Goal: Download file/media

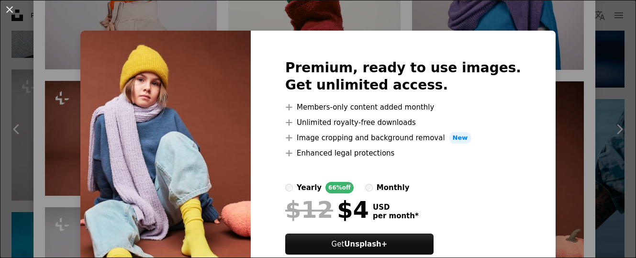
scroll to position [49, 0]
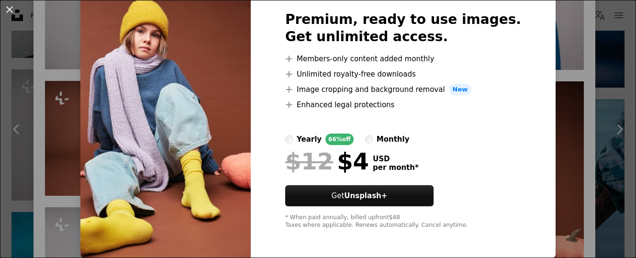
click at [552, 142] on div "An X shape Premium, ready to use images. Get unlimited access. A plus sign Memb…" at bounding box center [318, 129] width 636 height 258
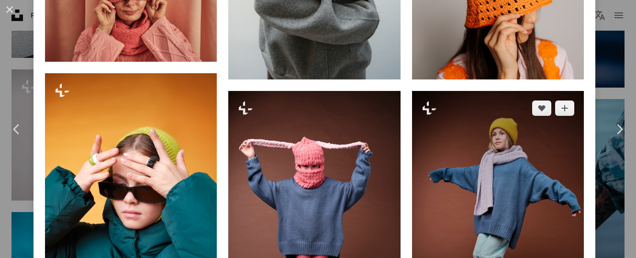
scroll to position [1607, 0]
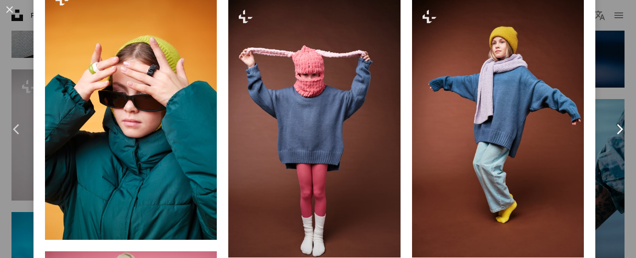
click at [612, 155] on link "Chevron right" at bounding box center [618, 129] width 33 height 92
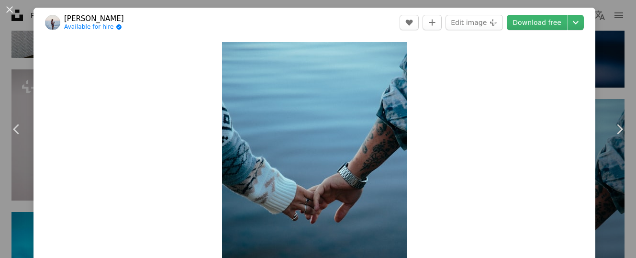
click at [629, 21] on div "An X shape Chevron left Chevron right [PERSON_NAME] Available for hire A checkm…" at bounding box center [318, 129] width 636 height 258
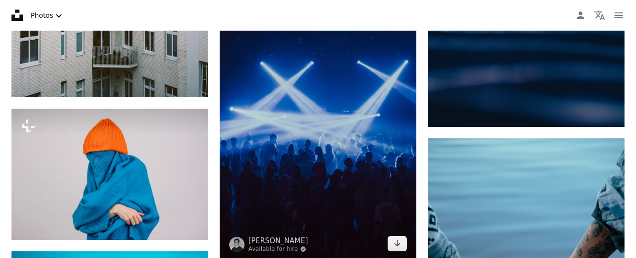
scroll to position [439, 0]
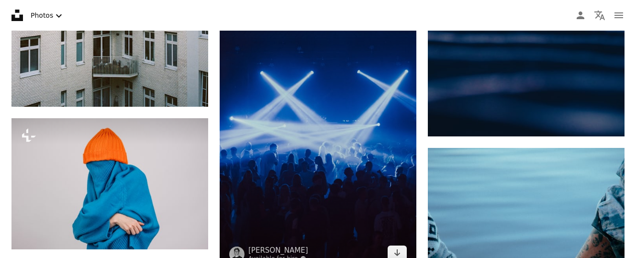
click at [305, 149] on img at bounding box center [317, 122] width 197 height 295
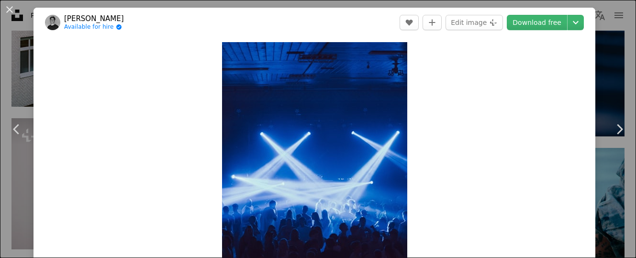
click at [614, 71] on div "An X shape Chevron left Chevron right [PERSON_NAME] Available for hire A checkm…" at bounding box center [318, 129] width 636 height 258
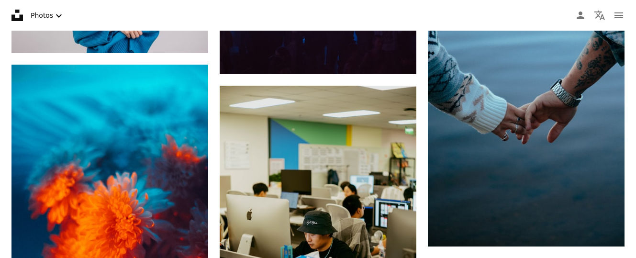
scroll to position [634, 0]
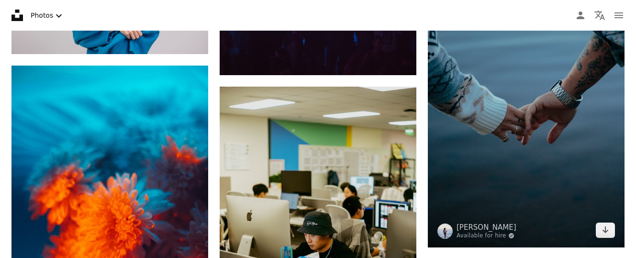
click at [505, 109] on img at bounding box center [526, 100] width 197 height 295
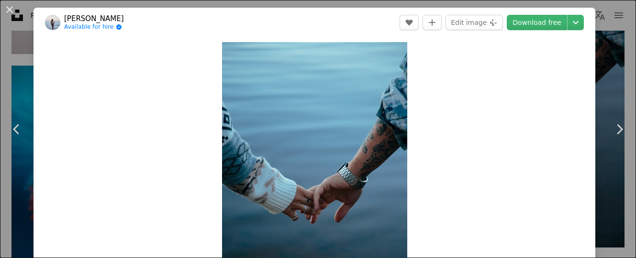
click at [611, 56] on div "An X shape Chevron left Chevron right [PERSON_NAME] Available for hire A checkm…" at bounding box center [318, 129] width 636 height 258
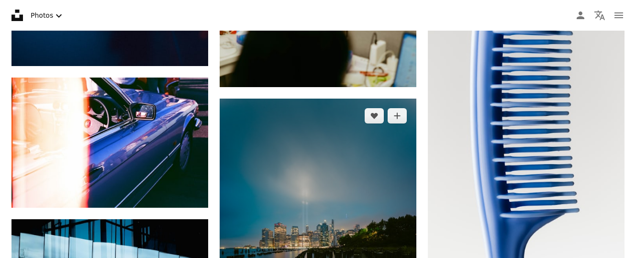
scroll to position [927, 0]
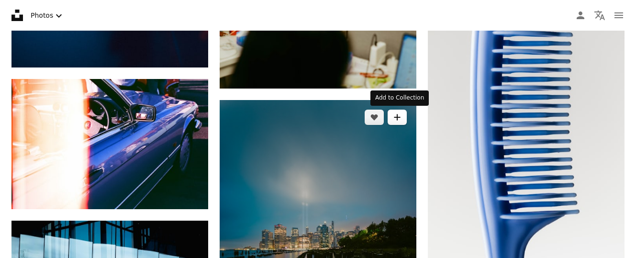
click at [403, 114] on button "A plus sign" at bounding box center [396, 117] width 19 height 15
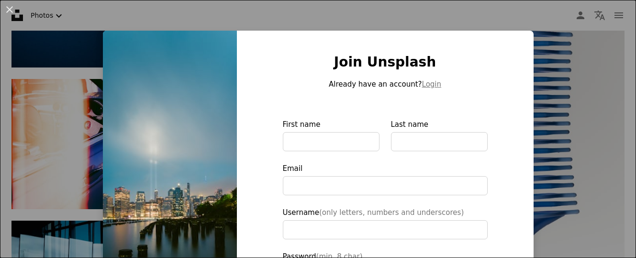
click at [562, 99] on div "An X shape Join Unsplash Already have an account? Login First name Last name Em…" at bounding box center [318, 129] width 636 height 258
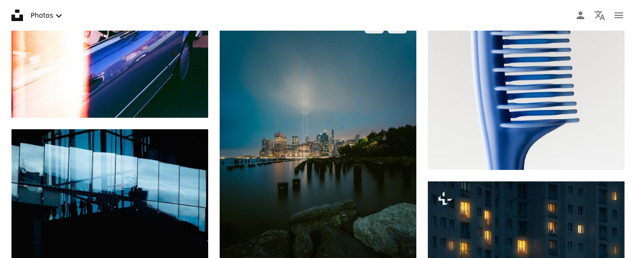
scroll to position [1024, 0]
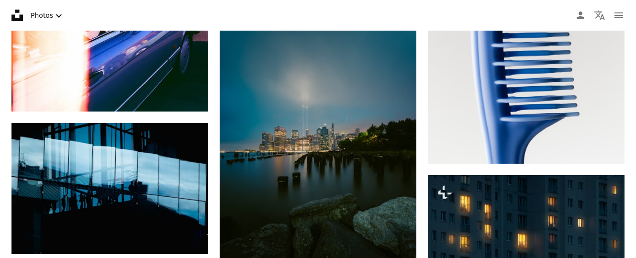
click at [366, 137] on img at bounding box center [317, 149] width 197 height 295
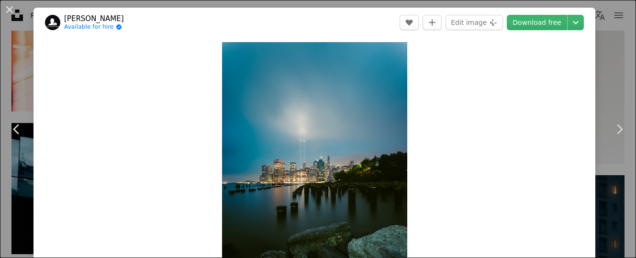
click at [608, 76] on div "An X shape Chevron left Chevron right [PERSON_NAME] Available for hire A checkm…" at bounding box center [318, 129] width 636 height 258
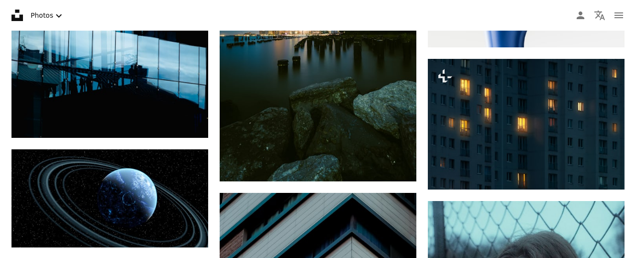
scroll to position [1171, 0]
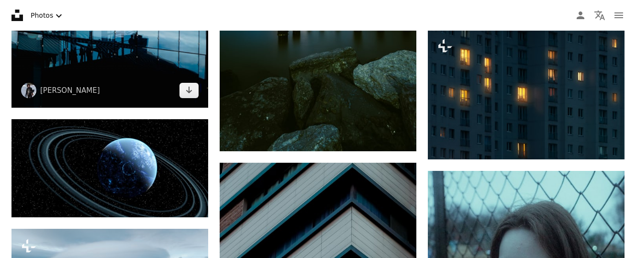
click at [127, 62] on img at bounding box center [109, 42] width 197 height 131
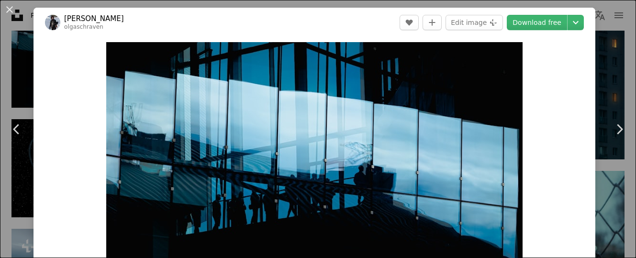
click at [605, 70] on div "An X shape Chevron left Chevron right [PERSON_NAME] olgaschraven A heart A plus…" at bounding box center [318, 129] width 636 height 258
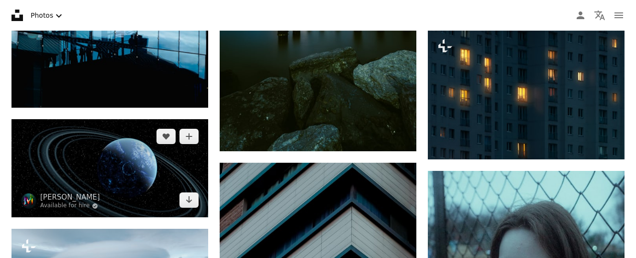
click at [136, 164] on img at bounding box center [109, 168] width 197 height 99
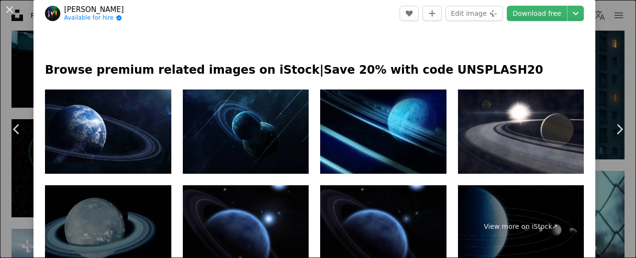
scroll to position [459, 0]
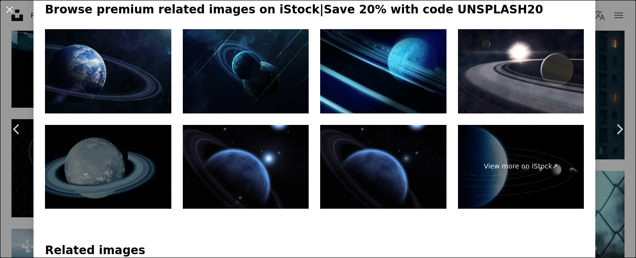
click at [151, 90] on img at bounding box center [108, 71] width 126 height 84
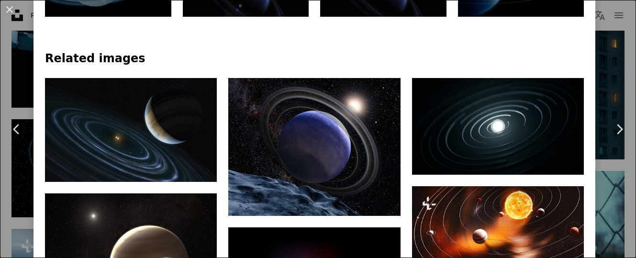
scroll to position [689, 0]
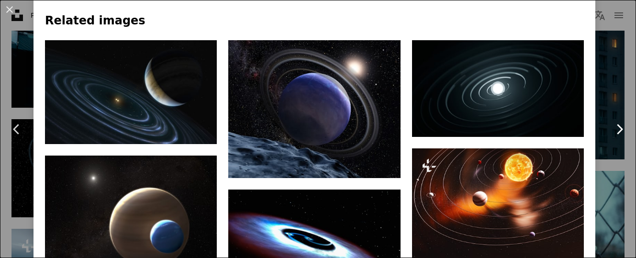
click at [620, 86] on link "Chevron right" at bounding box center [618, 129] width 33 height 92
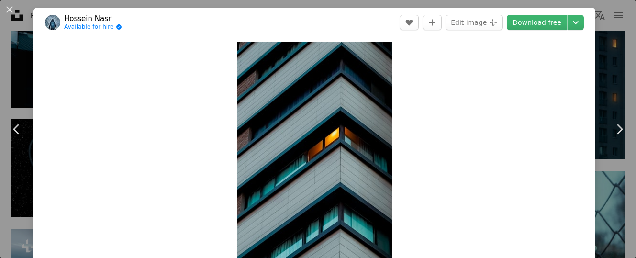
click at [624, 18] on div "An X shape Chevron left Chevron right [PERSON_NAME] Available for hire A checkm…" at bounding box center [318, 129] width 636 height 258
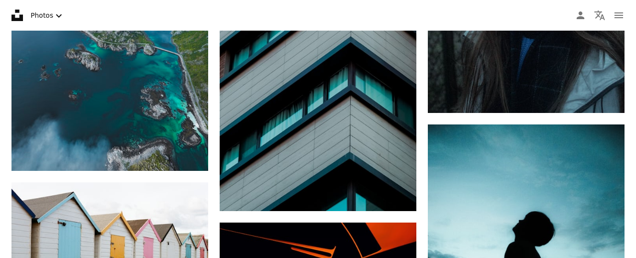
scroll to position [1415, 0]
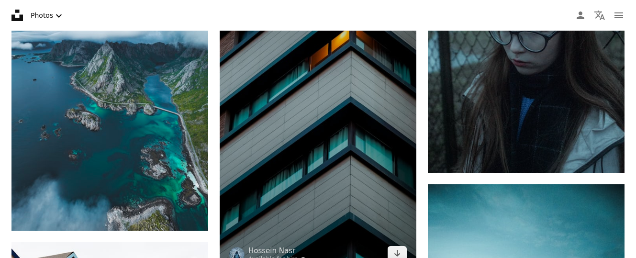
click at [312, 97] on img at bounding box center [317, 95] width 197 height 352
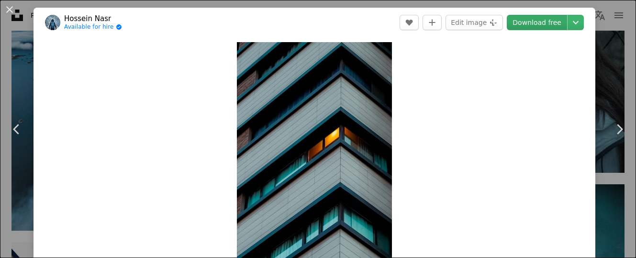
click at [547, 25] on link "Download free" at bounding box center [536, 22] width 60 height 15
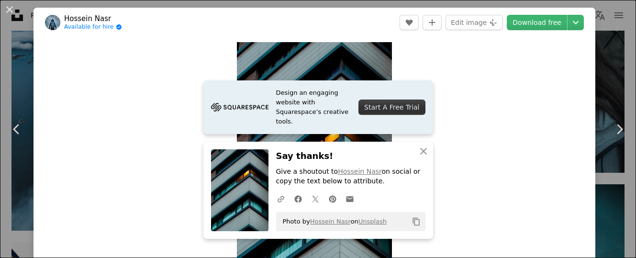
click at [620, 60] on div "An X shape Chevron left Chevron right [PERSON_NAME] Available for hire A checkm…" at bounding box center [318, 129] width 636 height 258
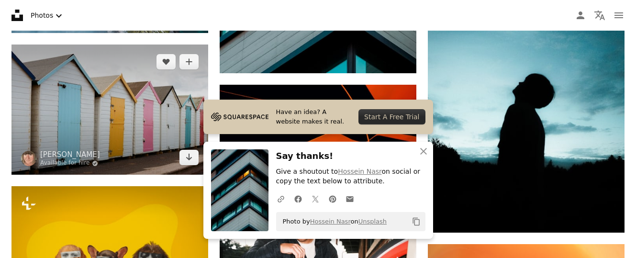
scroll to position [1610, 0]
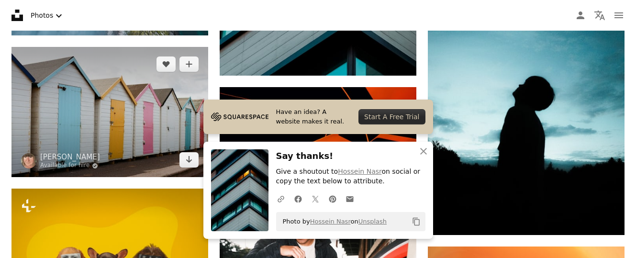
click at [132, 128] on img at bounding box center [109, 112] width 197 height 130
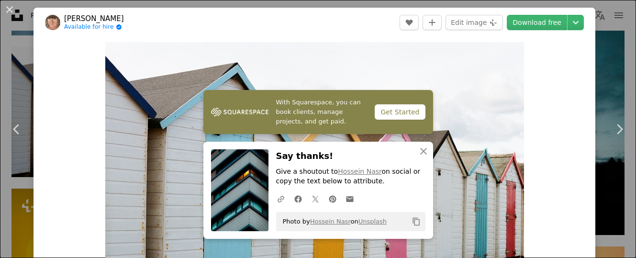
click at [625, 61] on div "An X shape Chevron left Chevron right [PERSON_NAME] Available for hire A checkm…" at bounding box center [318, 129] width 636 height 258
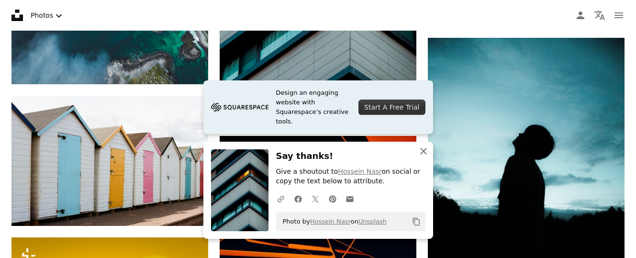
click at [421, 151] on icon "An X shape" at bounding box center [422, 150] width 11 height 11
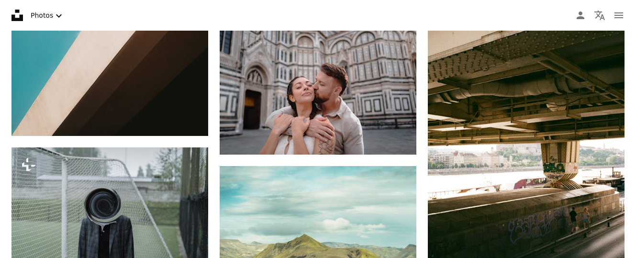
scroll to position [2244, 0]
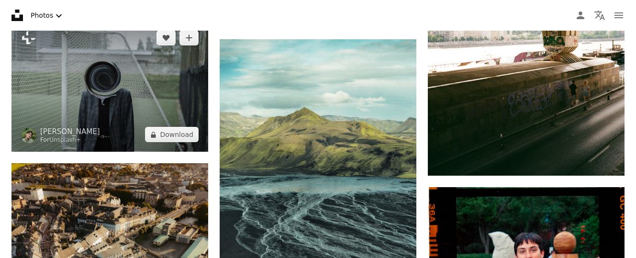
click at [175, 87] on img at bounding box center [109, 86] width 197 height 131
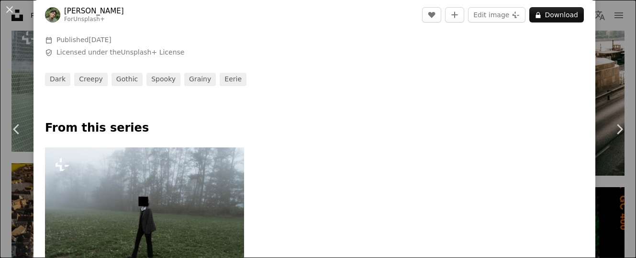
scroll to position [172, 0]
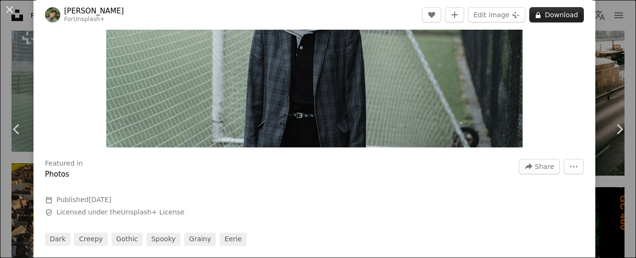
click at [565, 19] on button "A lock Download" at bounding box center [556, 14] width 55 height 15
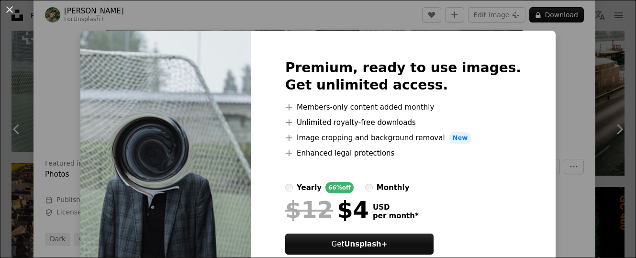
click at [563, 95] on div "An X shape Premium, ready to use images. Get unlimited access. A plus sign Memb…" at bounding box center [318, 129] width 636 height 258
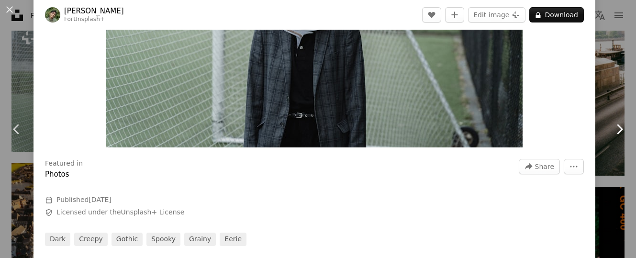
click at [605, 86] on link "Chevron right" at bounding box center [618, 129] width 33 height 92
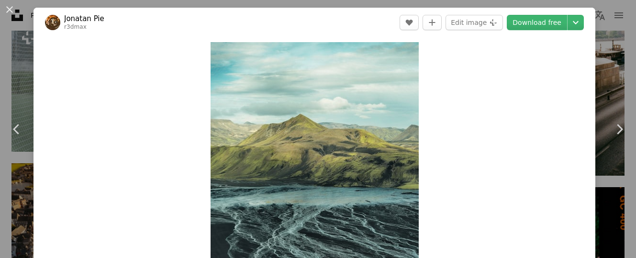
click at [627, 82] on div "An X shape Chevron left Chevron right Jonatan Pie r3dmax A heart A plus sign Ed…" at bounding box center [318, 129] width 636 height 258
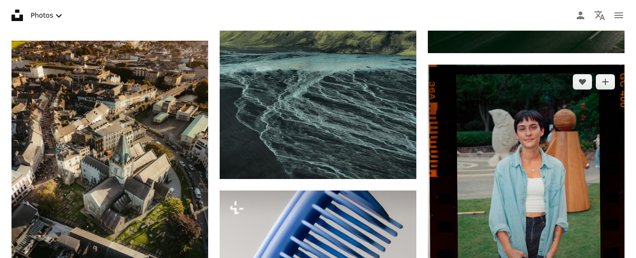
scroll to position [2341, 0]
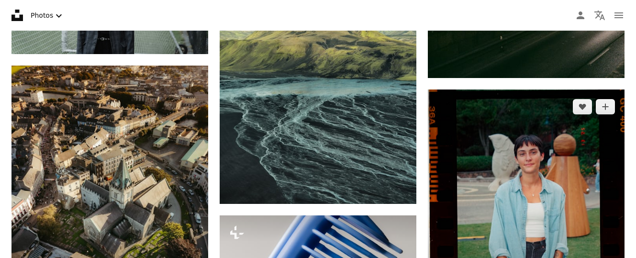
click at [518, 147] on img at bounding box center [526, 206] width 197 height 235
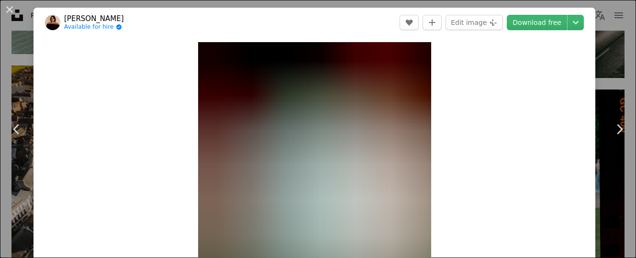
click at [620, 78] on div "An X shape Chevron left Chevron right [PERSON_NAME] Available for hire A checkm…" at bounding box center [318, 129] width 636 height 258
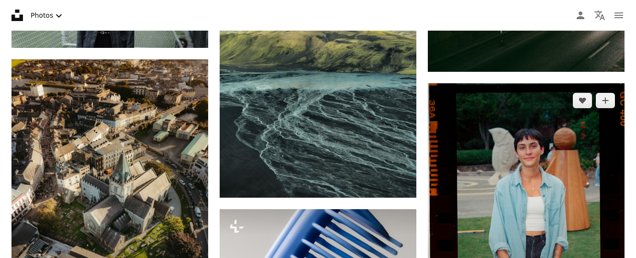
scroll to position [2341, 0]
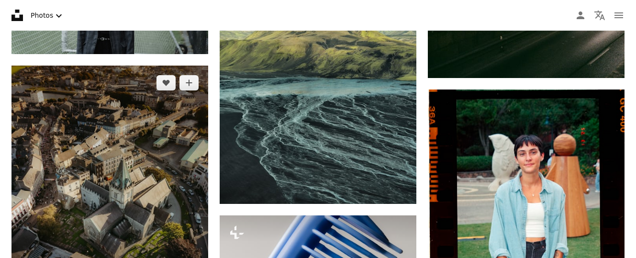
click at [96, 159] on img at bounding box center [109, 197] width 197 height 262
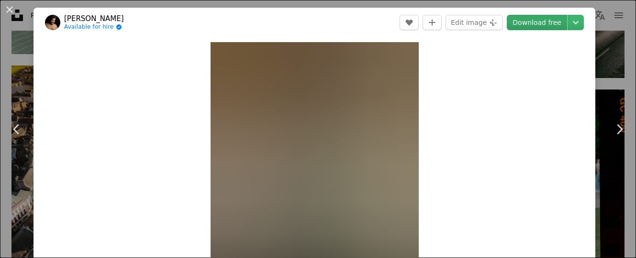
click at [552, 26] on link "Download free" at bounding box center [536, 22] width 60 height 15
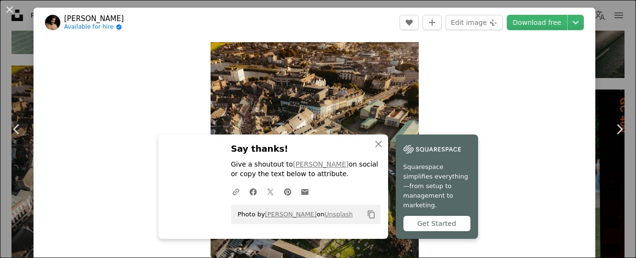
click at [626, 68] on div "An X shape Chevron left Chevron right [PERSON_NAME] Available for hire A checkm…" at bounding box center [318, 129] width 636 height 258
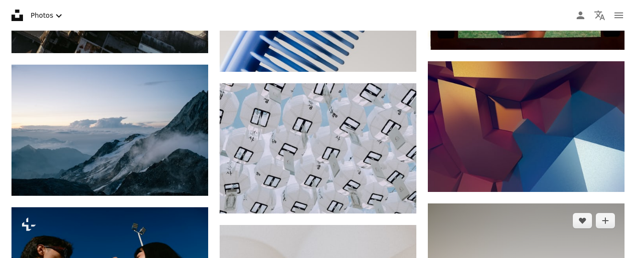
scroll to position [2683, 0]
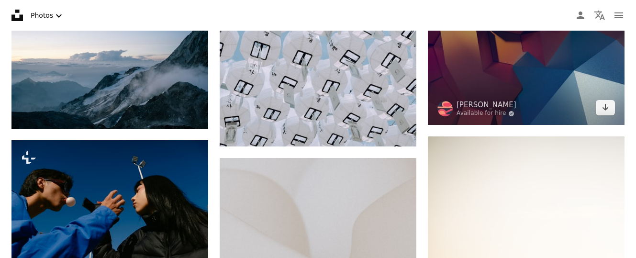
click at [603, 69] on img at bounding box center [526, 59] width 197 height 131
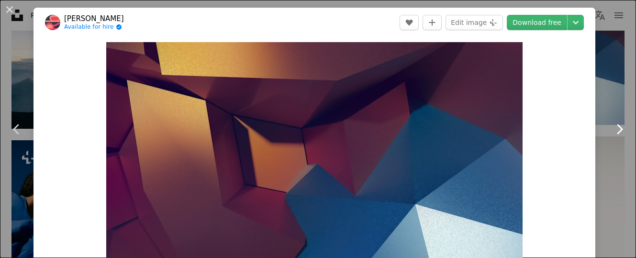
scroll to position [115, 0]
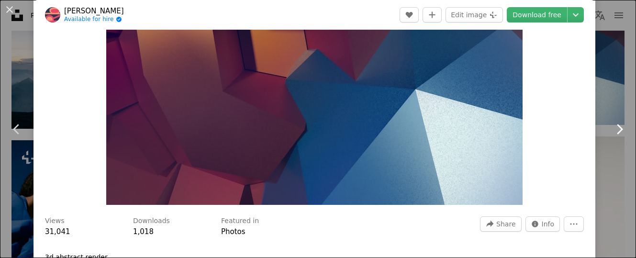
click at [605, 91] on link "Chevron right" at bounding box center [618, 129] width 33 height 92
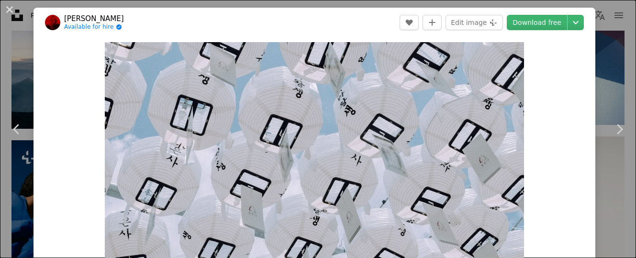
click at [625, 55] on div "An X shape Chevron left Chevron right [PERSON_NAME] Rabchenyuk Available for hi…" at bounding box center [318, 129] width 636 height 258
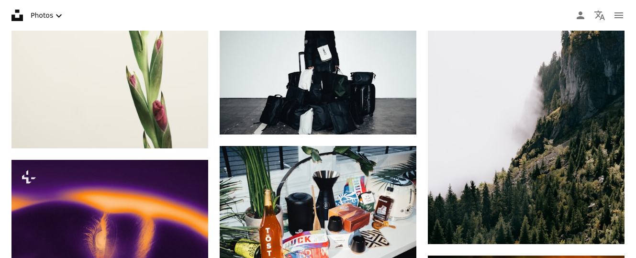
scroll to position [3853, 0]
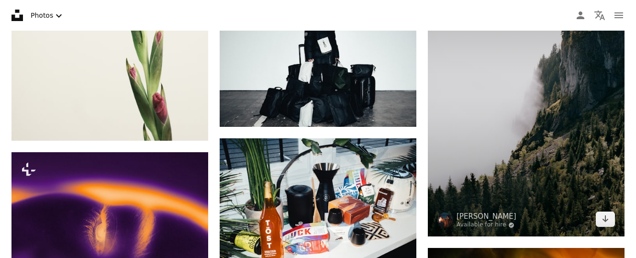
click at [567, 79] on img at bounding box center [526, 89] width 197 height 295
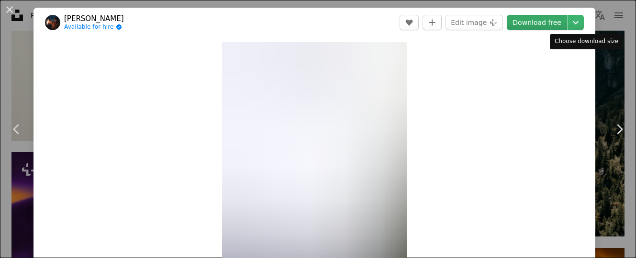
click at [562, 22] on link "Download free" at bounding box center [536, 22] width 60 height 15
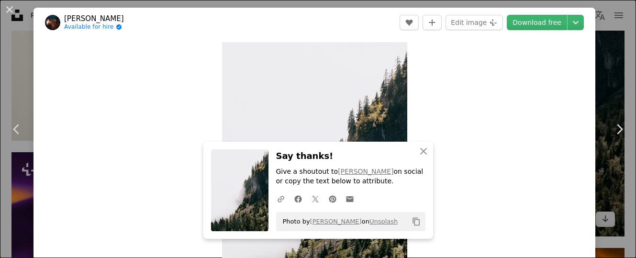
click at [622, 70] on div "An X shape Chevron left Chevron right [PERSON_NAME] Available for hire A checkm…" at bounding box center [318, 129] width 636 height 258
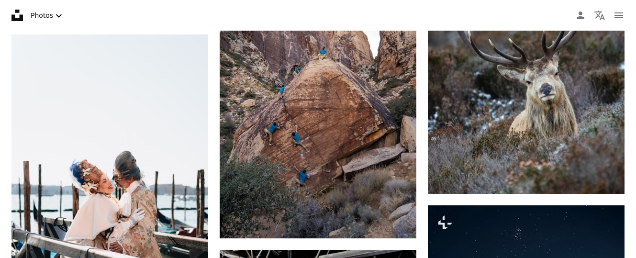
scroll to position [5463, 0]
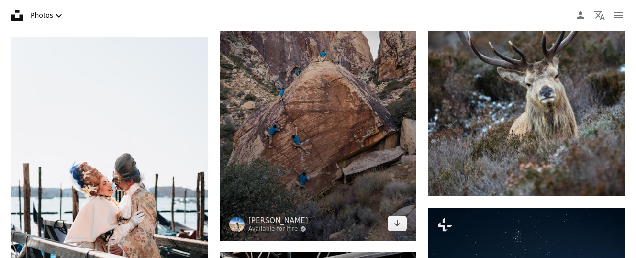
click at [334, 106] on img at bounding box center [317, 92] width 197 height 295
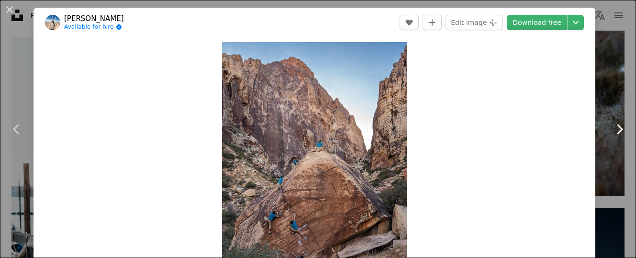
click at [619, 103] on link "Chevron right" at bounding box center [618, 129] width 33 height 92
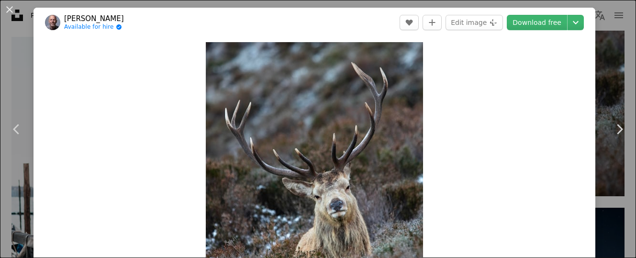
click at [612, 51] on div "An X shape Chevron left Chevron right [PERSON_NAME] Available for hire A checkm…" at bounding box center [318, 129] width 636 height 258
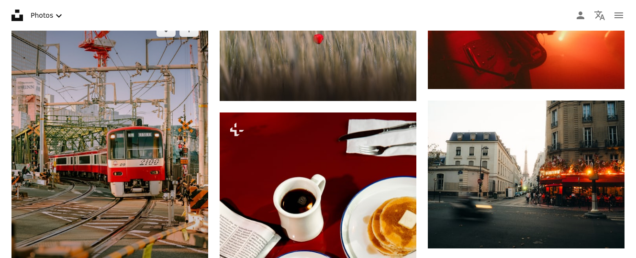
scroll to position [7853, 0]
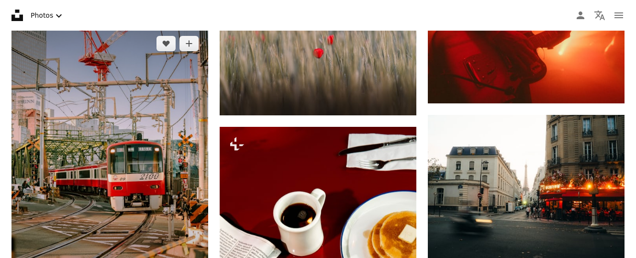
click at [75, 115] on img at bounding box center [109, 173] width 197 height 295
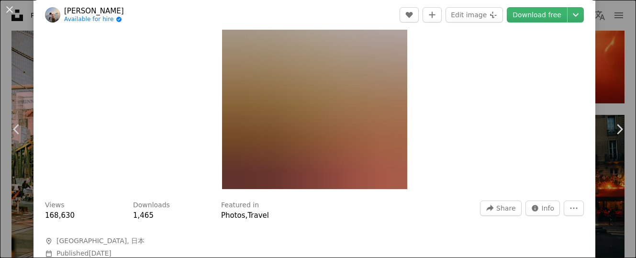
scroll to position [115, 0]
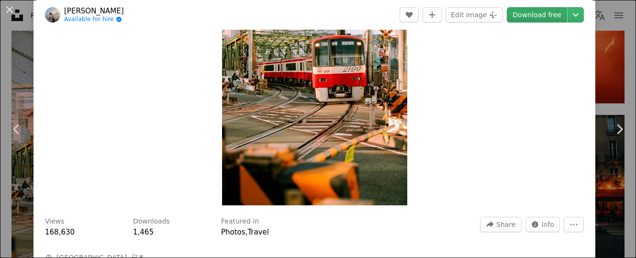
click at [558, 20] on link "Download free" at bounding box center [536, 14] width 60 height 15
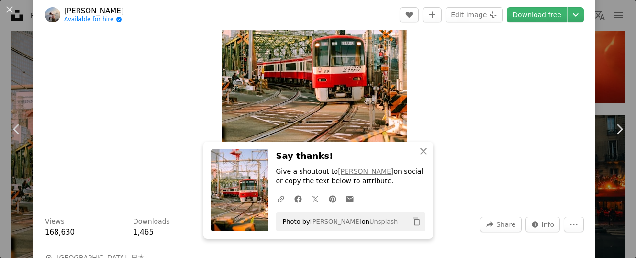
click at [618, 76] on div "An X shape Chevron left Chevron right HANVIN CHEONG Available for hire A checkm…" at bounding box center [318, 129] width 636 height 258
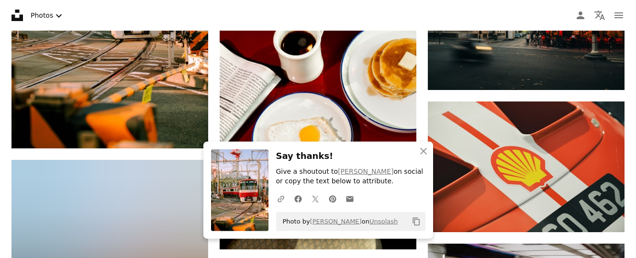
scroll to position [8048, 0]
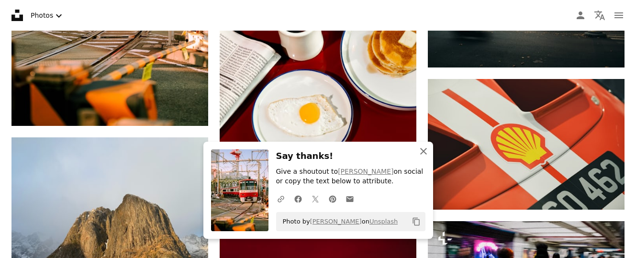
click at [421, 148] on icon "button" at bounding box center [423, 151] width 7 height 7
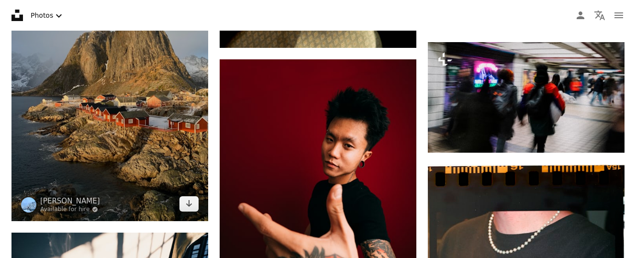
scroll to position [8194, 0]
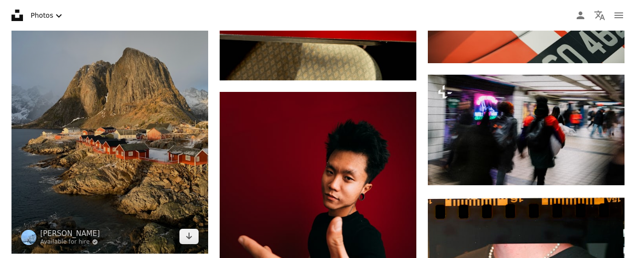
click at [168, 128] on img at bounding box center [109, 122] width 197 height 262
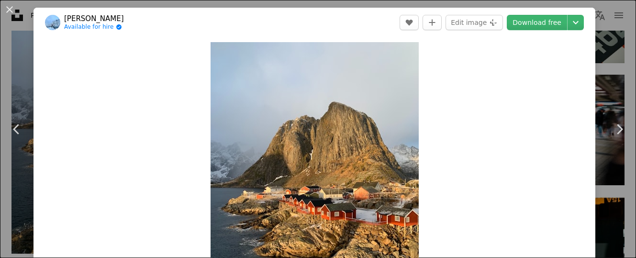
click at [618, 83] on div "An X shape Chevron left Chevron right [PERSON_NAME] Available for hire A checkm…" at bounding box center [318, 129] width 636 height 258
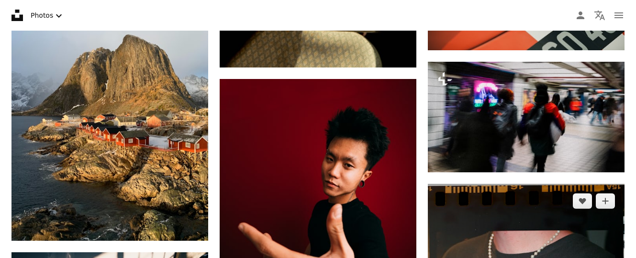
scroll to position [8194, 0]
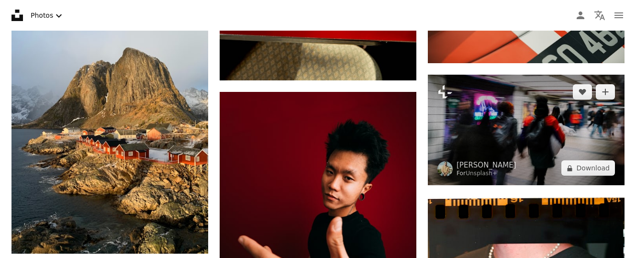
click at [523, 123] on img at bounding box center [526, 130] width 197 height 110
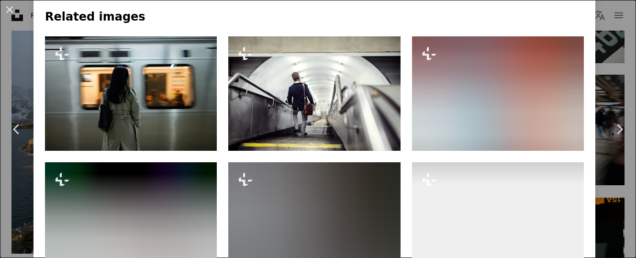
scroll to position [516, 0]
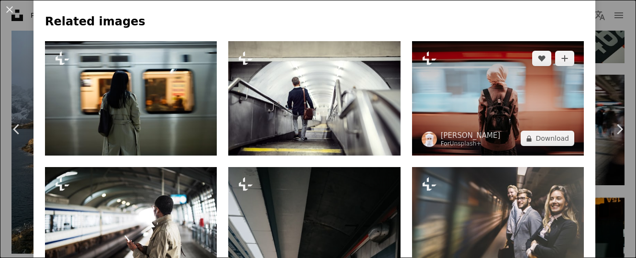
click at [518, 104] on img at bounding box center [498, 98] width 172 height 114
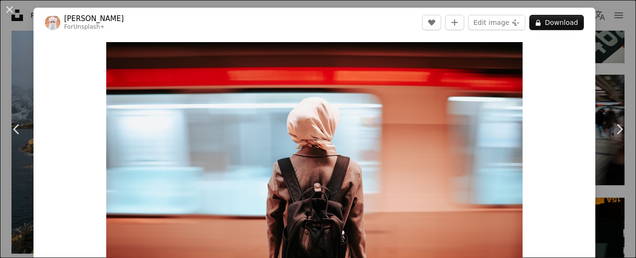
click at [612, 70] on div "An X shape Chevron left Chevron right Ahmed For Unsplash+ A heart A plus sign E…" at bounding box center [318, 129] width 636 height 258
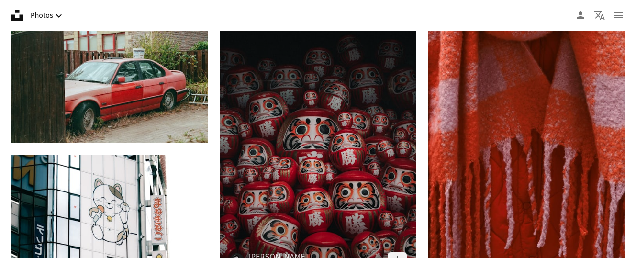
scroll to position [8585, 0]
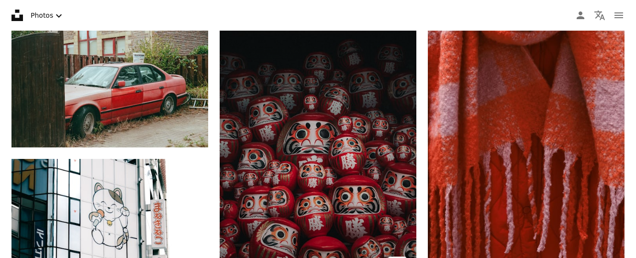
click at [294, 147] on img at bounding box center [317, 133] width 197 height 295
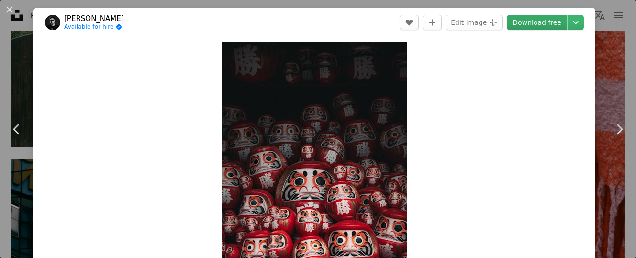
click at [559, 25] on link "Download free" at bounding box center [536, 22] width 60 height 15
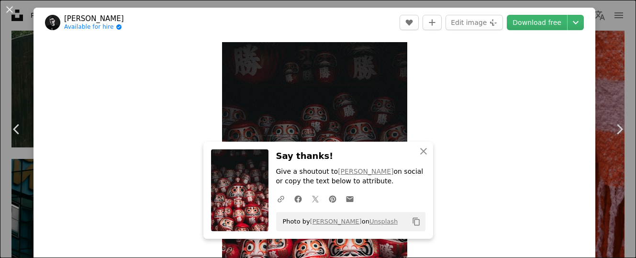
click at [613, 65] on div "An X shape Chevron left Chevron right sun hung Available for hire A checkmark i…" at bounding box center [318, 129] width 636 height 258
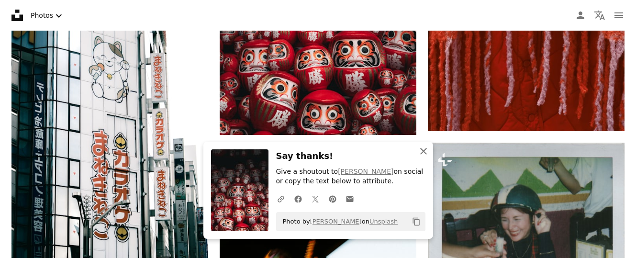
click at [423, 151] on icon "button" at bounding box center [423, 151] width 7 height 7
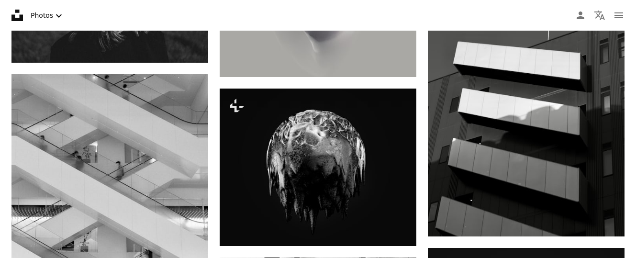
scroll to position [10584, 0]
